Goal: Entertainment & Leisure: Consume media (video, audio)

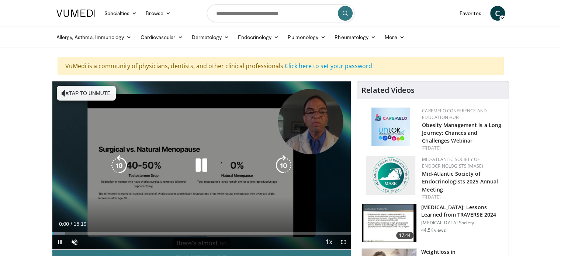
click at [93, 97] on button "Tap to unmute" at bounding box center [86, 93] width 59 height 15
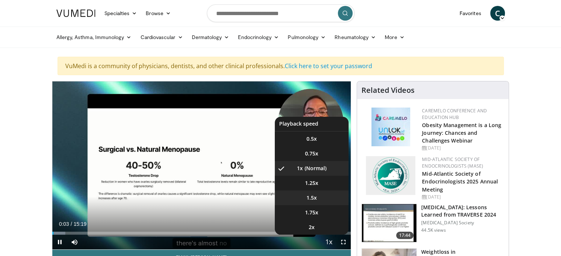
click at [321, 191] on li "1.5x" at bounding box center [312, 198] width 74 height 15
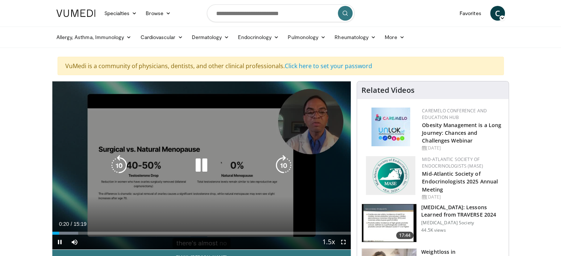
scroll to position [37, 0]
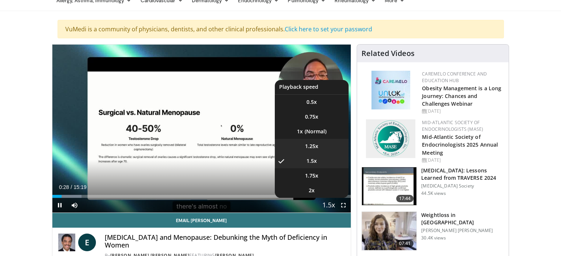
click at [319, 148] on li "1.25x" at bounding box center [312, 146] width 74 height 15
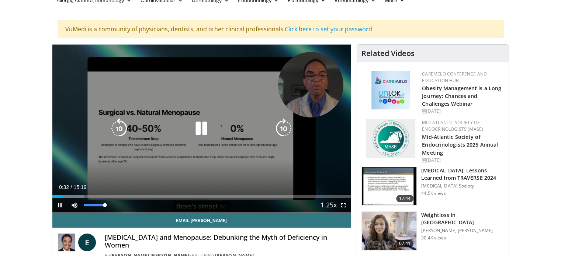
drag, startPoint x: 106, startPoint y: 205, endPoint x: 110, endPoint y: 206, distance: 4.1
click at [110, 206] on div "Mute 100%" at bounding box center [93, 205] width 52 height 15
click at [208, 125] on icon "Video Player" at bounding box center [201, 128] width 21 height 21
